Goal: Entertainment & Leisure: Browse casually

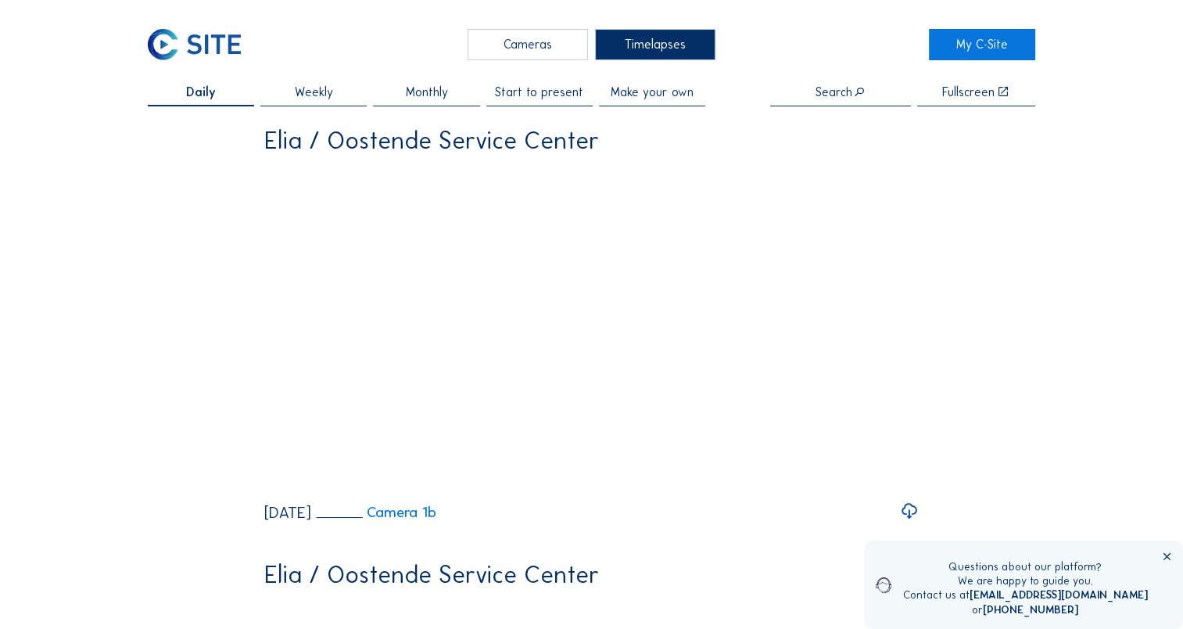
click at [519, 45] on div "Cameras" at bounding box center [528, 44] width 120 height 31
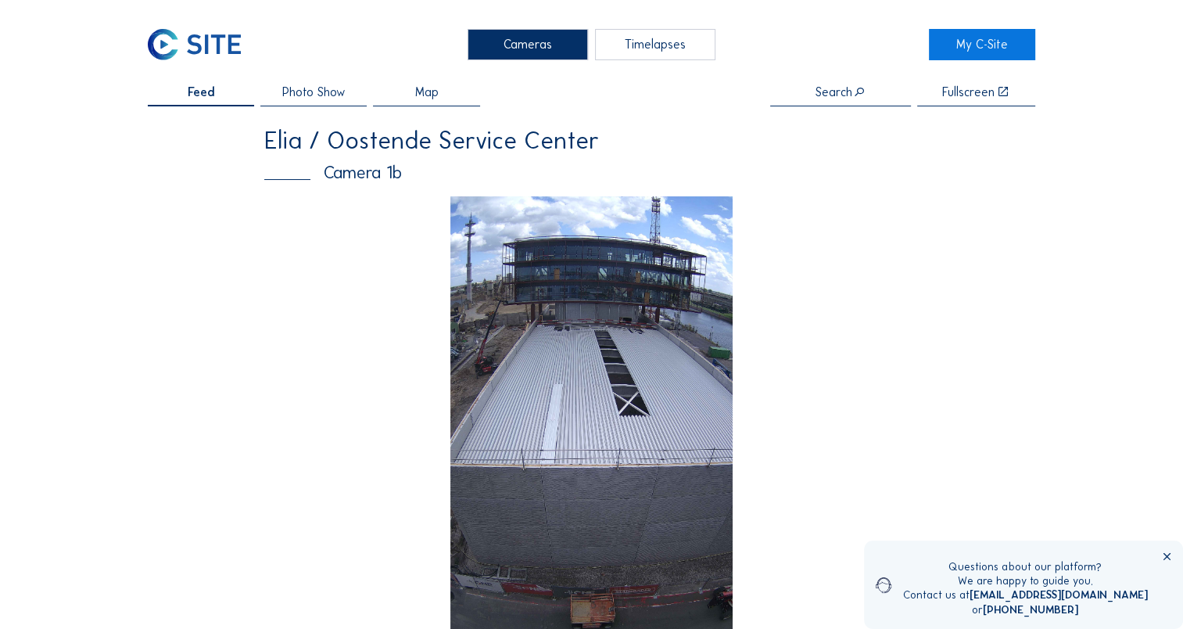
click at [615, 338] on img at bounding box center [591, 447] width 283 height 503
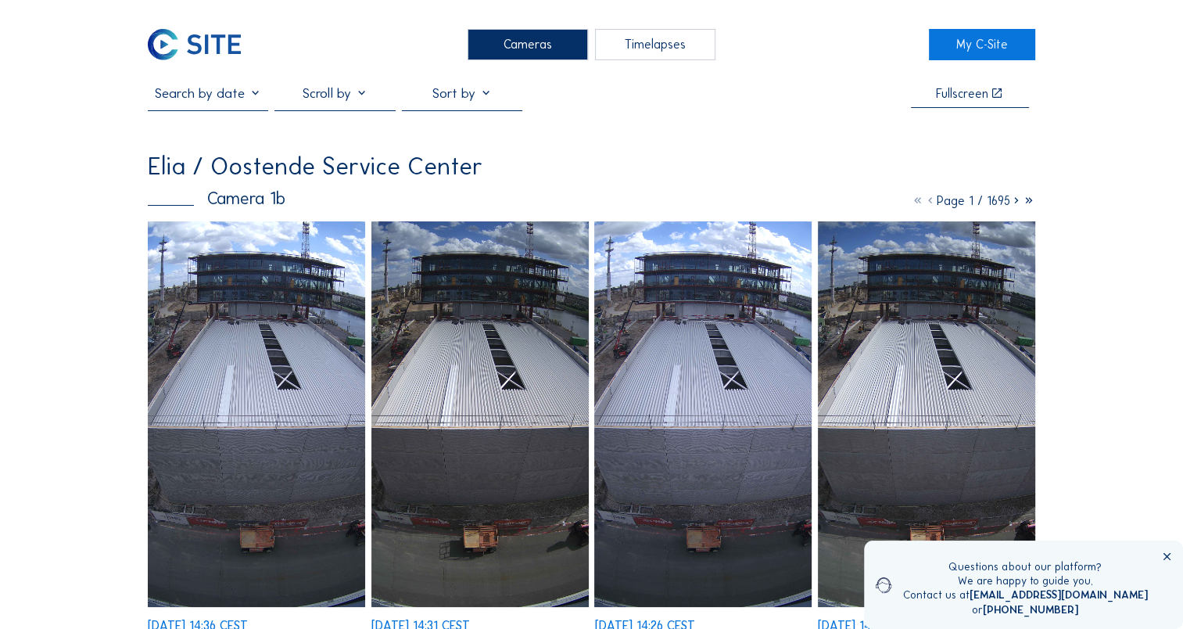
click at [318, 360] on img at bounding box center [256, 414] width 217 height 386
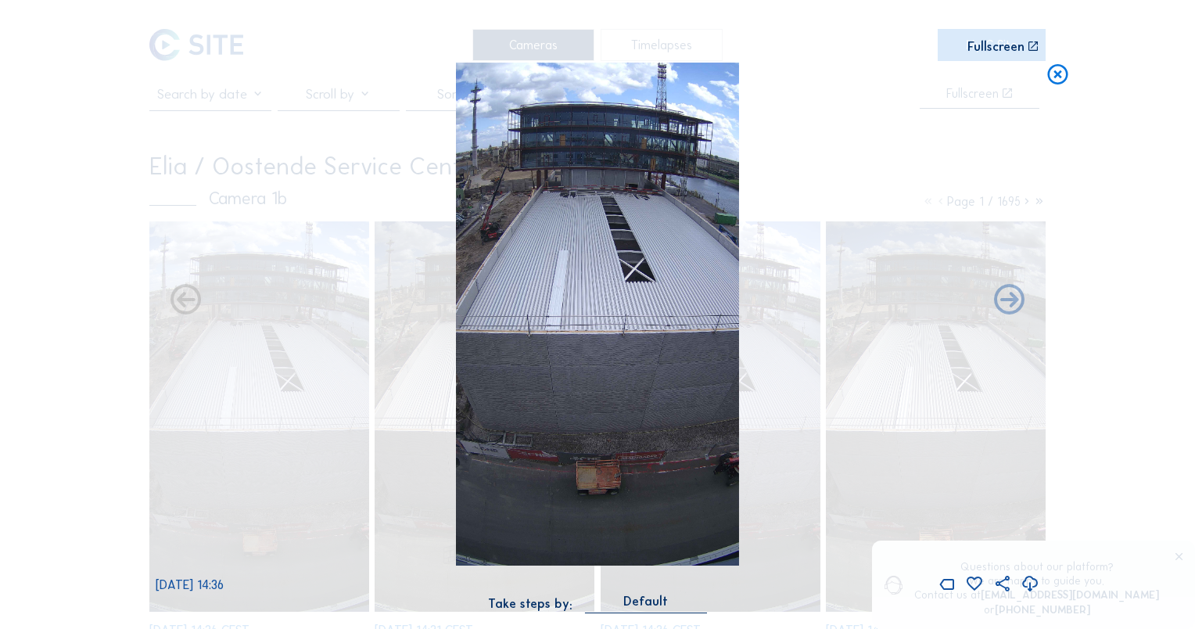
click at [1025, 588] on icon at bounding box center [1030, 584] width 19 height 22
click at [64, 288] on div "Scroll to travel through time | Press 'Alt' Button + Scroll to Zoom | Click and…" at bounding box center [597, 314] width 1195 height 629
click at [623, 278] on img at bounding box center [597, 314] width 283 height 503
